Goal: Transaction & Acquisition: Purchase product/service

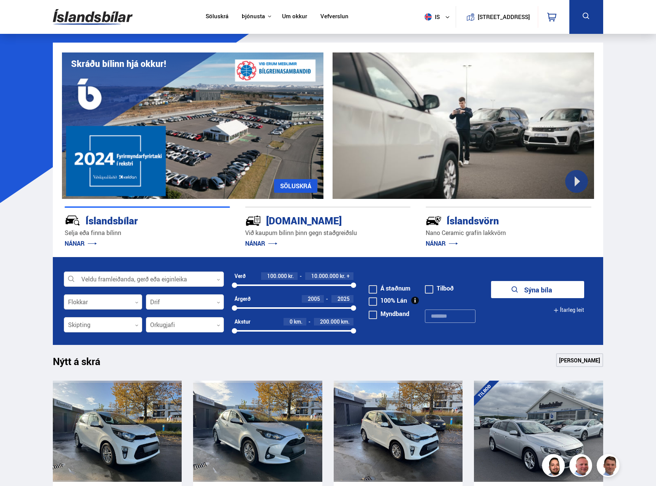
click at [122, 307] on div at bounding box center [103, 302] width 78 height 15
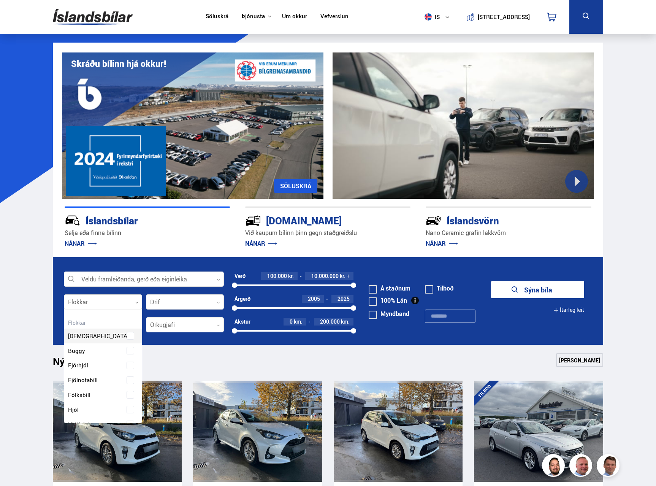
click at [132, 303] on div at bounding box center [103, 302] width 78 height 15
click at [125, 282] on div at bounding box center [144, 279] width 160 height 15
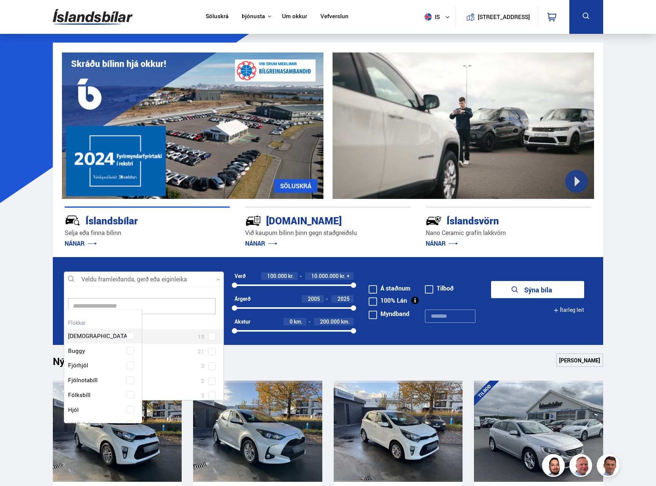
click at [213, 277] on div at bounding box center [144, 279] width 160 height 15
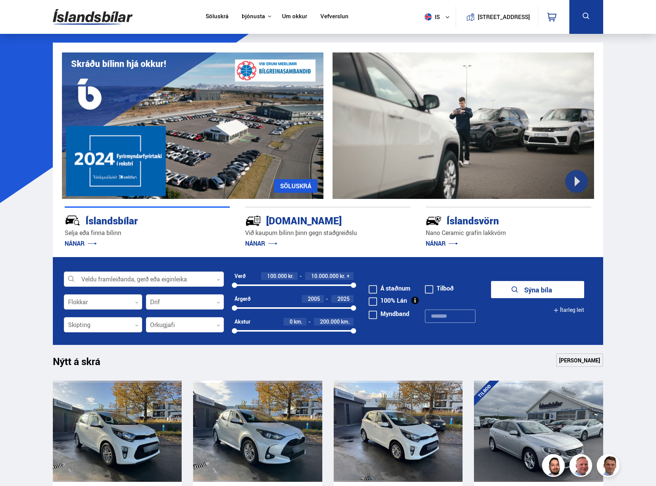
scroll to position [38, 0]
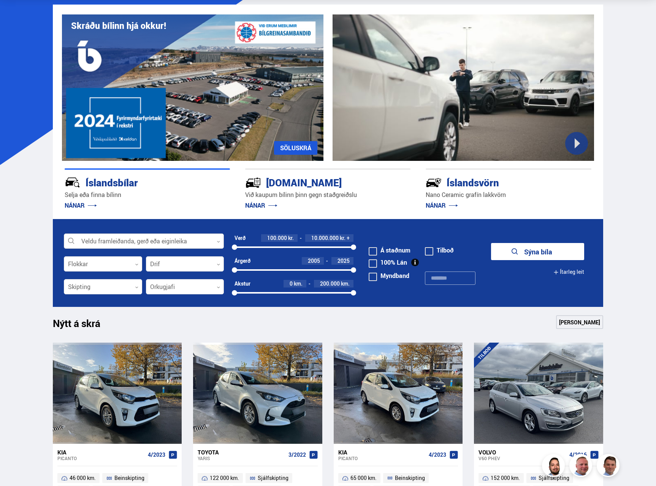
click at [117, 238] on div at bounding box center [144, 241] width 160 height 15
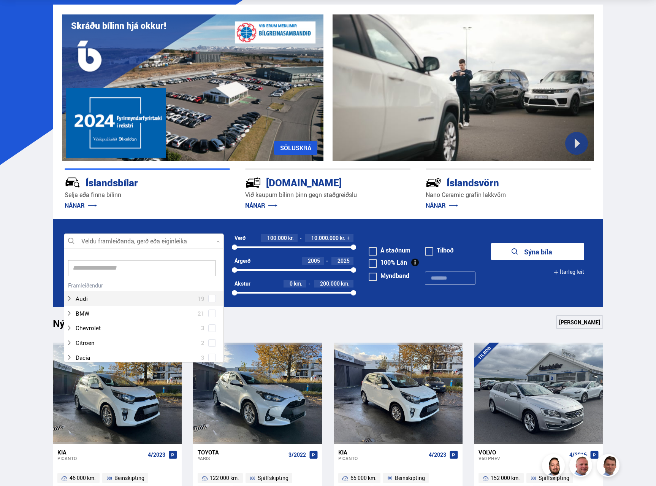
scroll to position [113, 158]
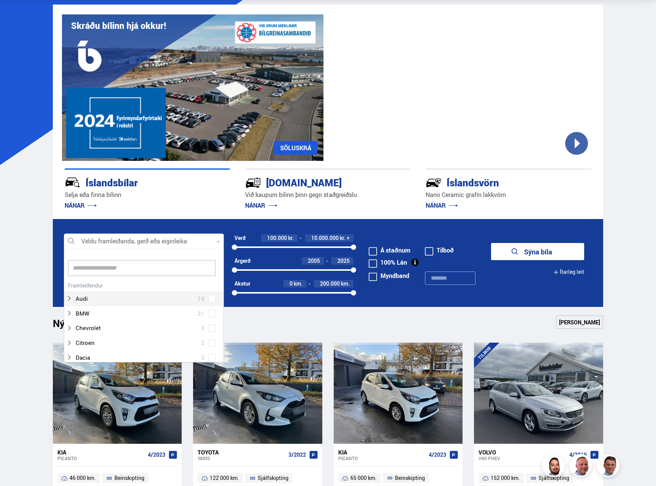
click at [114, 273] on input at bounding box center [142, 268] width 148 height 16
type input "****"
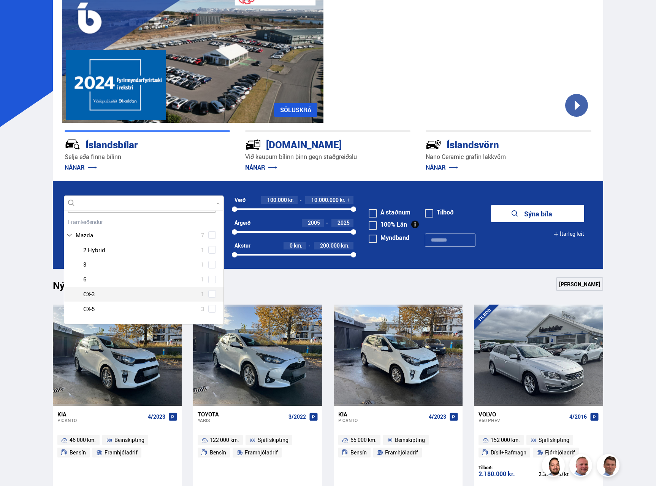
scroll to position [114, 0]
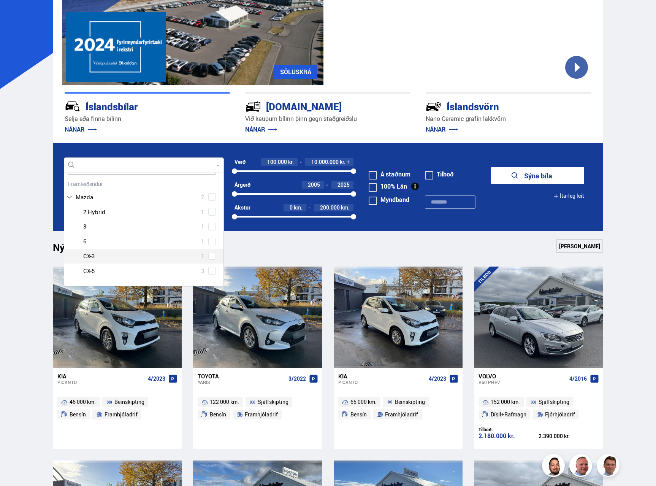
click at [126, 257] on div at bounding box center [151, 256] width 140 height 11
click at [211, 257] on div "Mazda 2 Hybrid 1 Mazda 3 1 Mazda 6 1 Mazda CX-3 1 Mazda CX-5 3" at bounding box center [143, 242] width 159 height 74
click at [532, 179] on button "Sýna 1 bíla" at bounding box center [537, 175] width 93 height 17
